Goal: Transaction & Acquisition: Purchase product/service

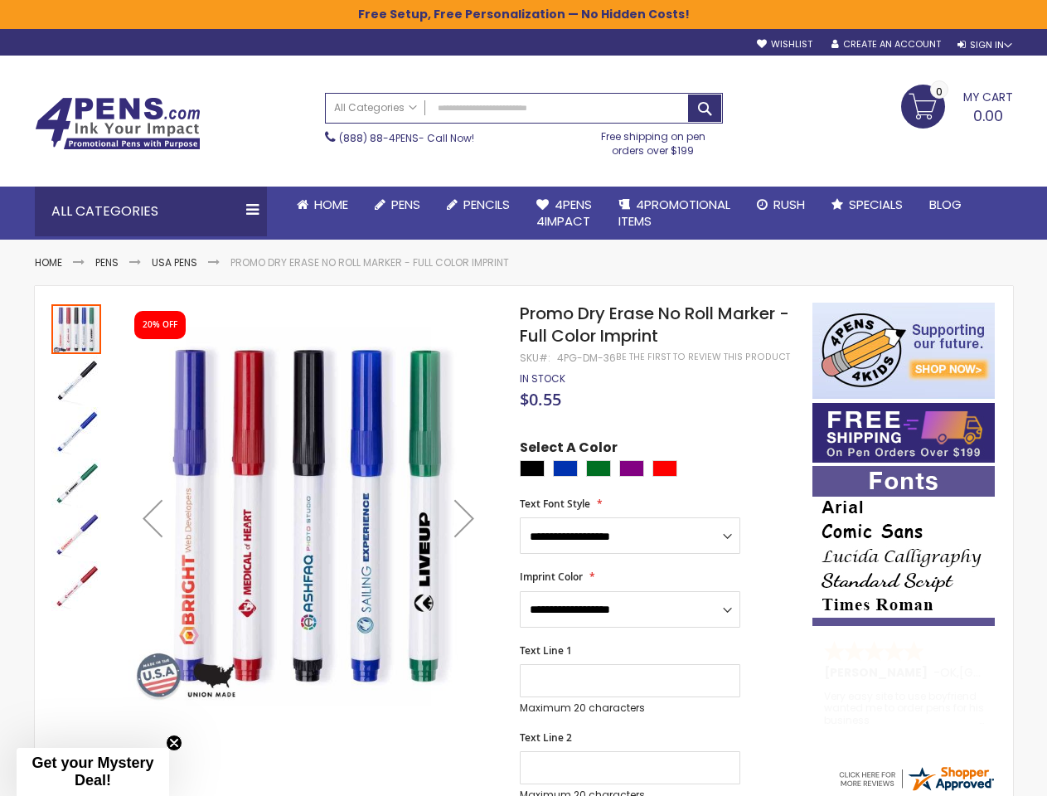
click at [523, 398] on span "$0.55" at bounding box center [540, 399] width 41 height 22
click at [983, 45] on div "Sign In" at bounding box center [984, 45] width 55 height 12
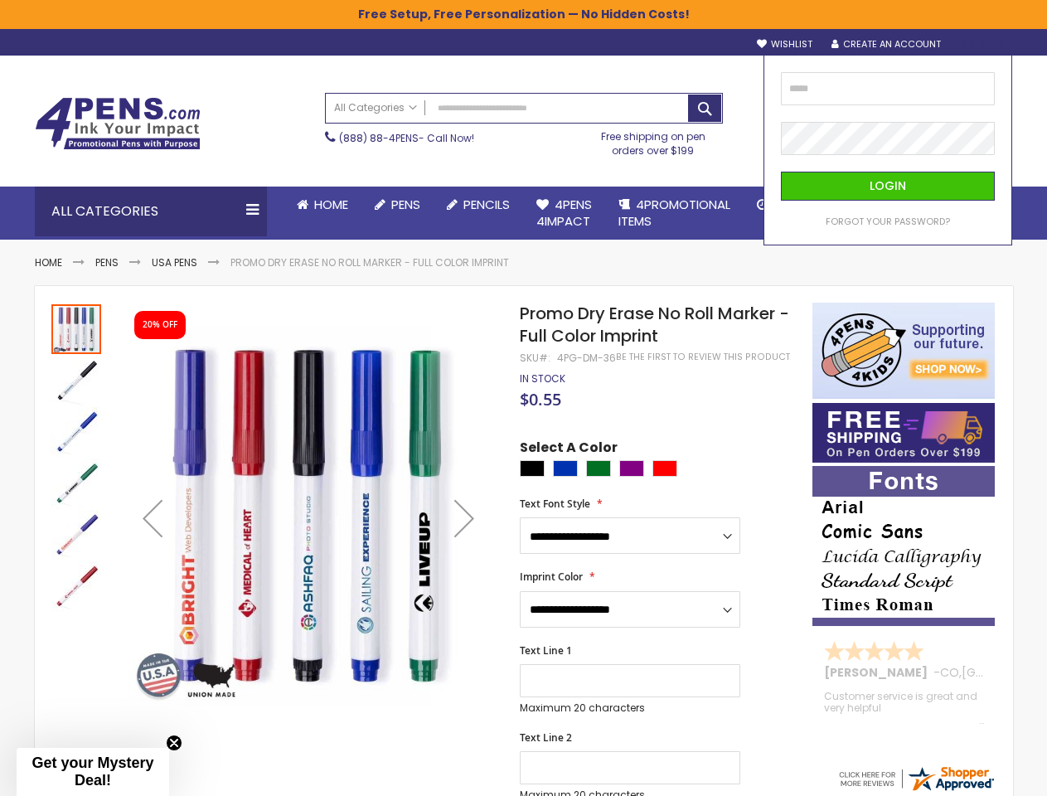
click at [422, 164] on div "Search All Categories All Categories Pens Plastic Pens Metal Pens Grip Pens Las…" at bounding box center [524, 125] width 398 height 80
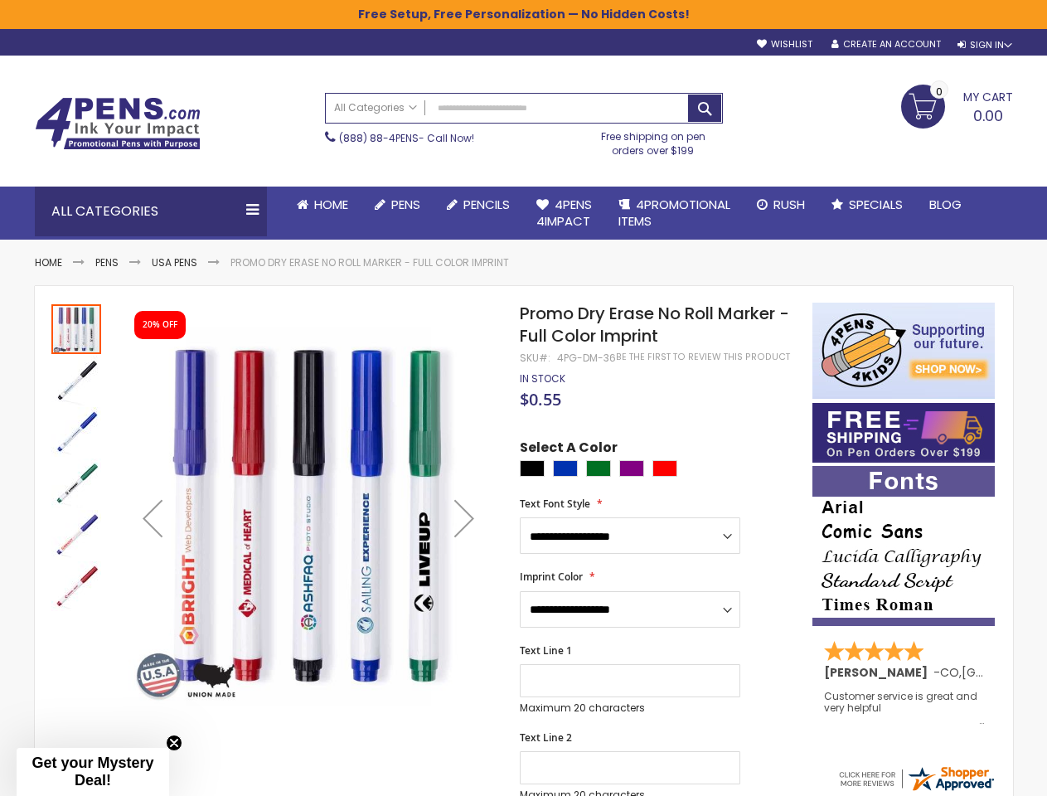
click at [426, 185] on div "Toggle Nav Search All Categories All Categories Pens Plastic Pens Metal Pens Gr…" at bounding box center [524, 121] width 995 height 130
click at [151, 211] on div "All Categories" at bounding box center [151, 212] width 232 height 50
click at [0, 0] on span "Gel Ink Pens" at bounding box center [0, 0] width 0 height 0
click at [464, 517] on div "Next" at bounding box center [464, 518] width 66 height 66
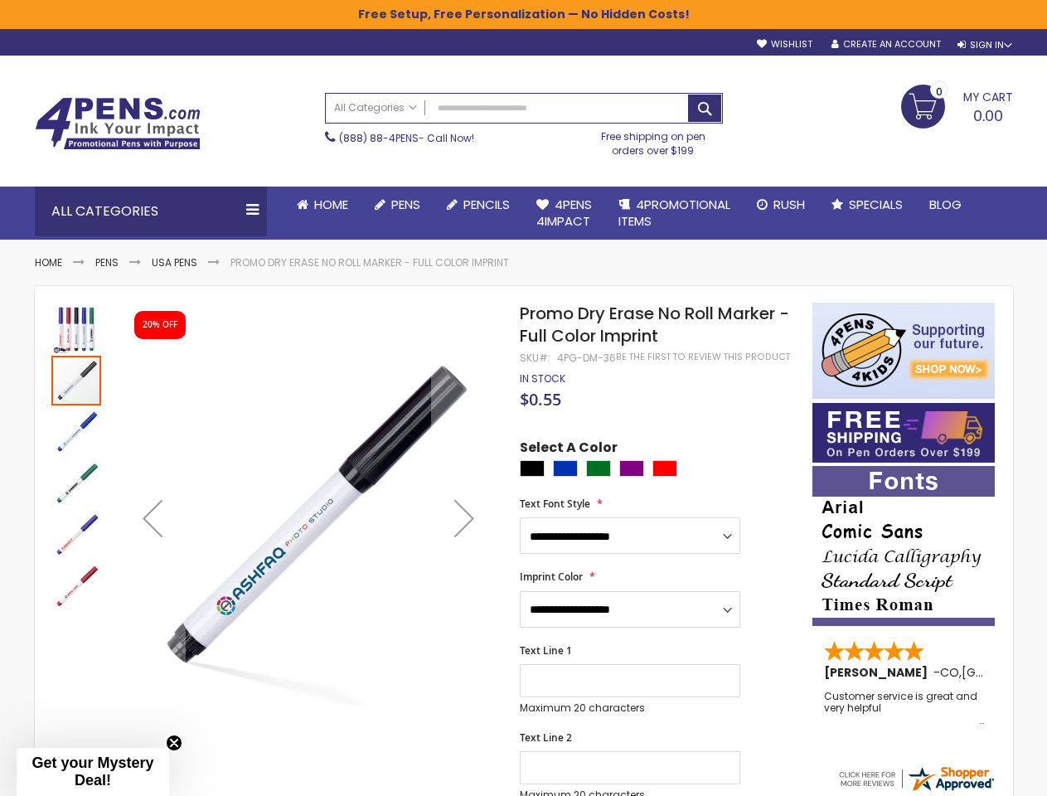
click at [76, 517] on img "Promo Dry Erase No Roll Marker - Full Color Imprint" at bounding box center [76, 535] width 50 height 50
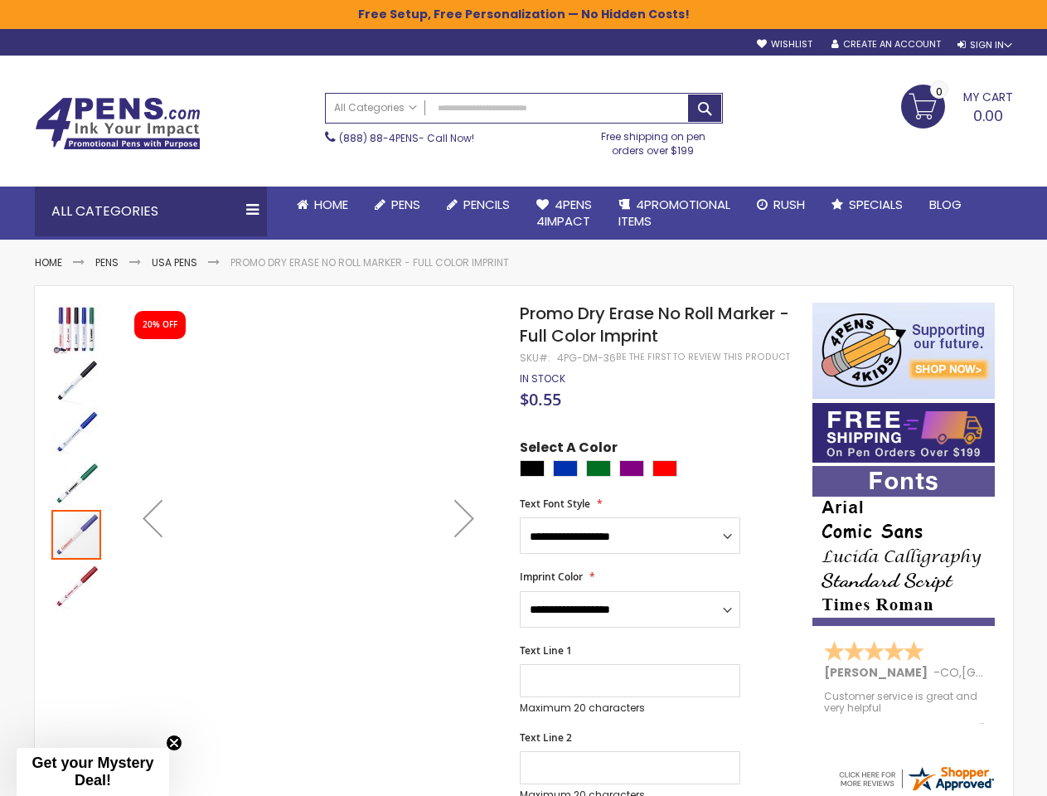
click at [76, 720] on div at bounding box center [76, 518] width 50 height 430
click at [657, 617] on select "**********" at bounding box center [630, 609] width 220 height 36
click at [523, 795] on html "The store will not work correctly when cookies are disabled. Free Setup, Free P…" at bounding box center [523, 398] width 1047 height 796
